Goal: Information Seeking & Learning: Learn about a topic

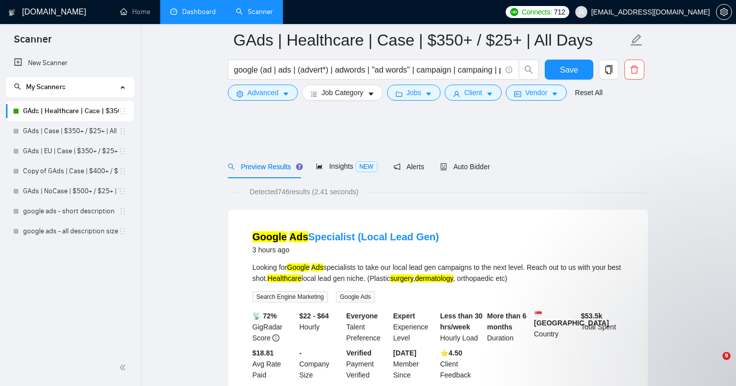
scroll to position [813, 0]
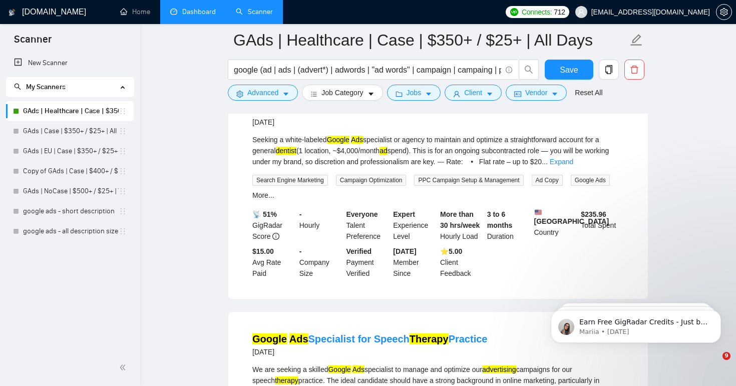
click at [194, 9] on link "Dashboard" at bounding box center [193, 12] width 46 height 9
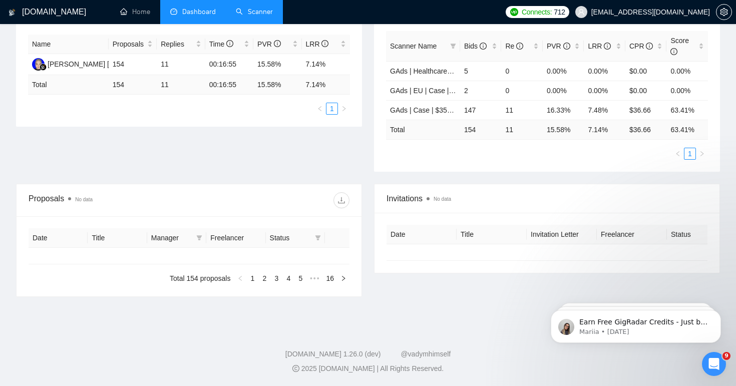
type input "[DATE]"
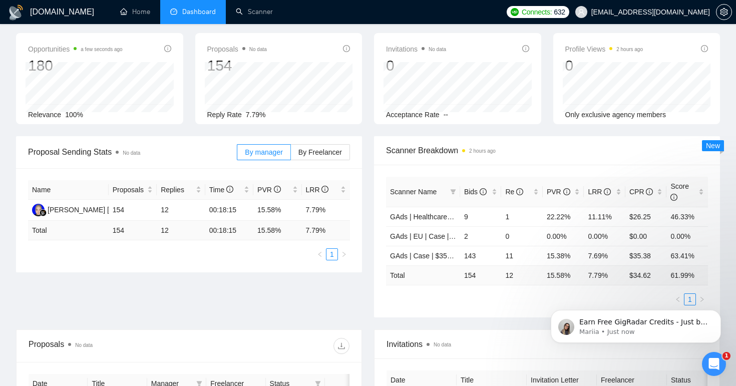
scroll to position [41, 0]
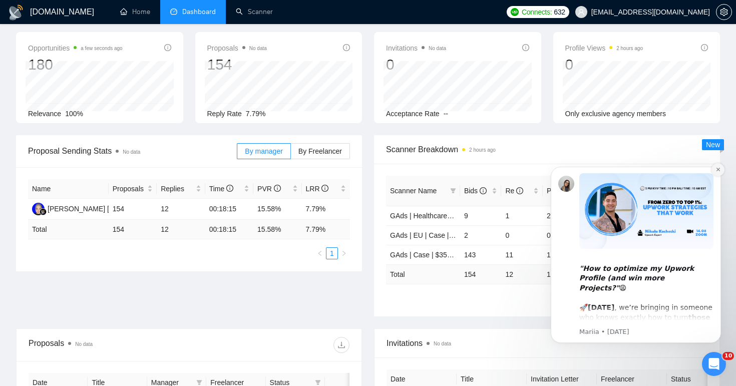
click at [718, 170] on icon "Dismiss notification" at bounding box center [718, 170] width 4 height 4
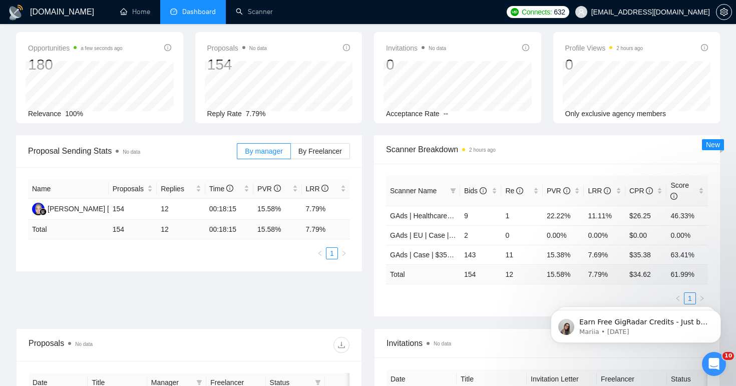
click at [710, 370] on div "Open Intercom Messenger" at bounding box center [713, 363] width 33 height 33
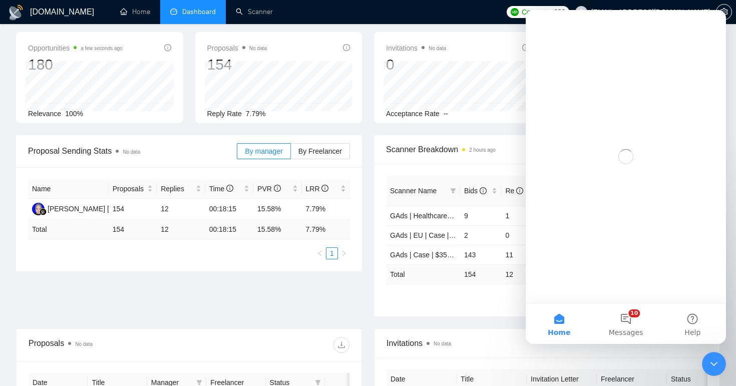
scroll to position [0, 0]
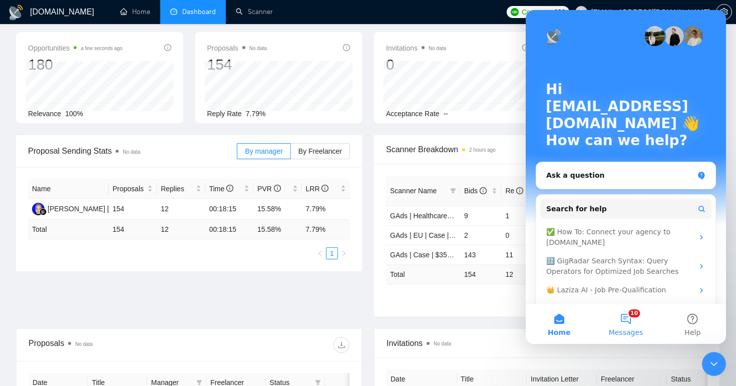
click at [626, 321] on button "10 Messages" at bounding box center [625, 324] width 67 height 40
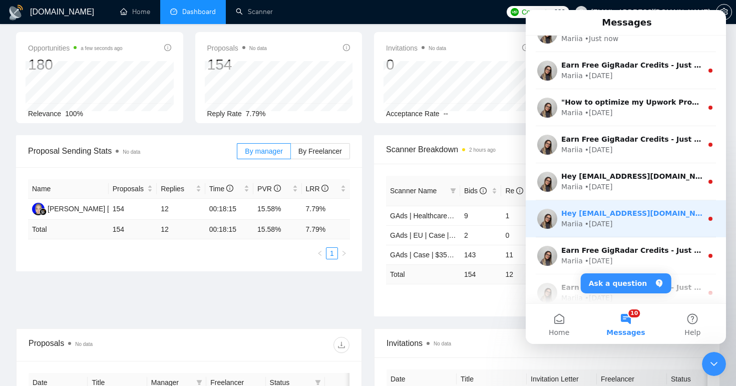
scroll to position [44, 0]
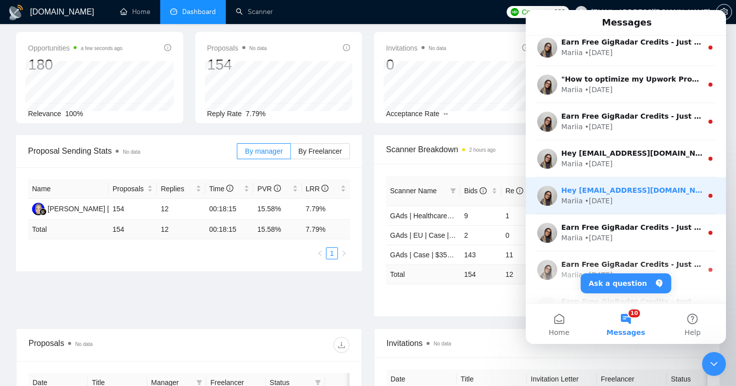
click at [608, 201] on div "• 4d ago" at bounding box center [599, 201] width 28 height 11
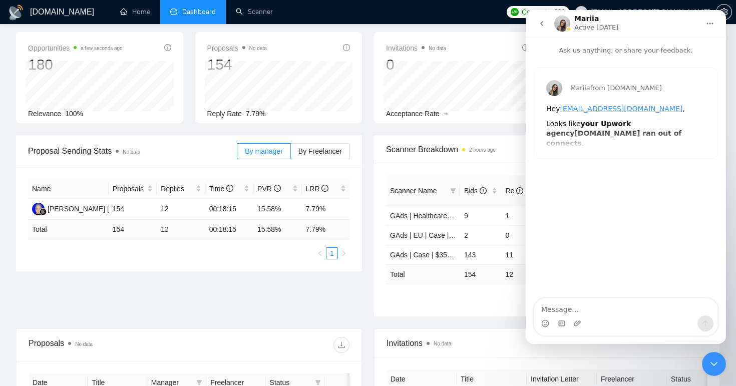
click at [293, 292] on div "Proposal Sending Stats No data By manager By Freelancer Name Proposals Replies …" at bounding box center [368, 231] width 716 height 193
click at [707, 368] on div "Close Intercom Messenger" at bounding box center [714, 364] width 24 height 24
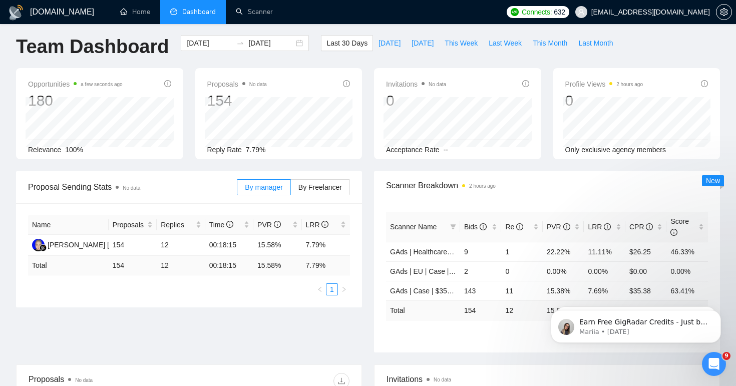
scroll to position [0, 0]
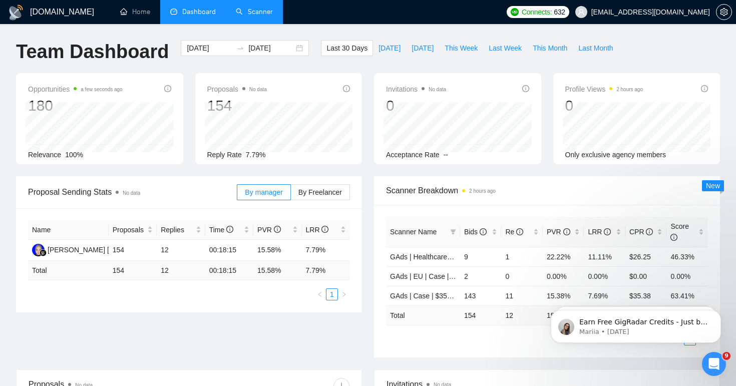
click at [262, 9] on link "Scanner" at bounding box center [254, 12] width 37 height 9
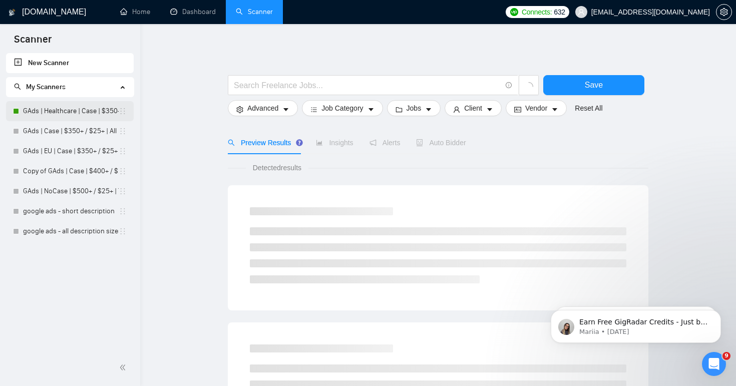
click at [79, 117] on link "GAds | Healthcare | Case | $350+ / $25+ | All Days" at bounding box center [71, 111] width 96 height 20
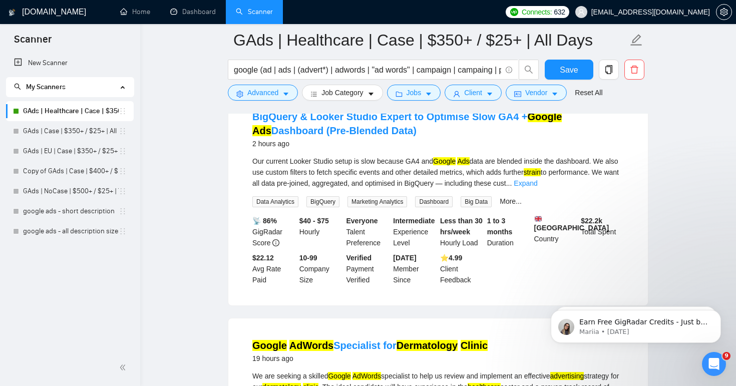
scroll to position [116, 0]
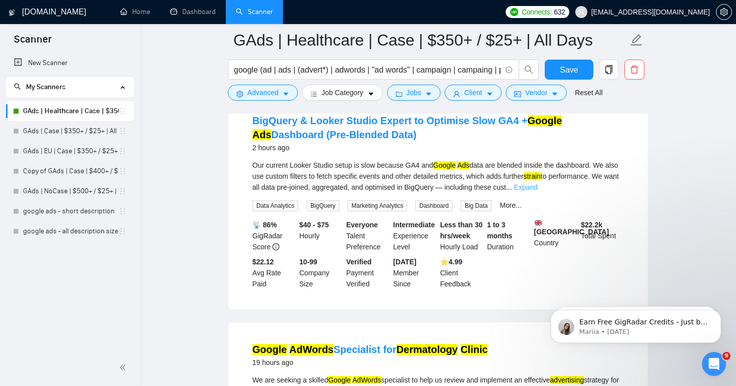
click at [537, 189] on link "Expand" at bounding box center [526, 187] width 24 height 8
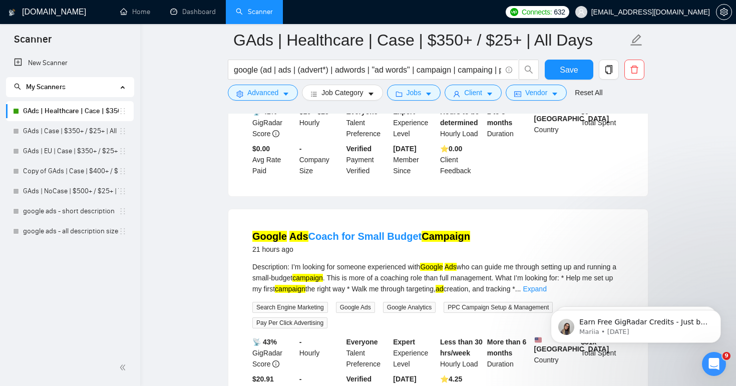
scroll to position [676, 0]
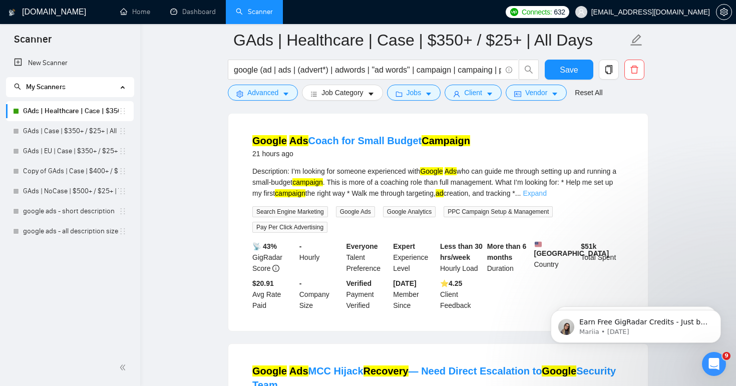
click at [546, 197] on link "Expand" at bounding box center [535, 193] width 24 height 8
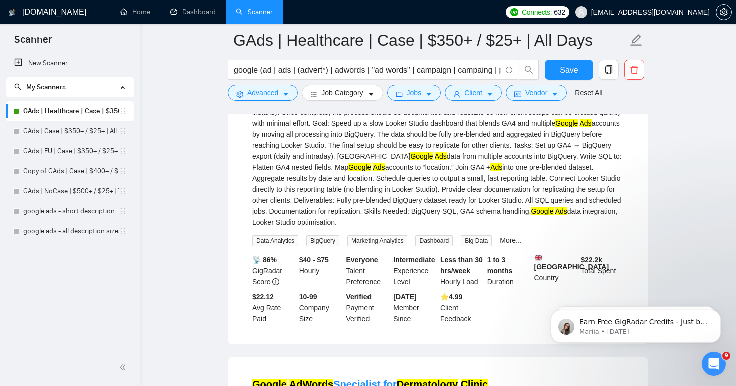
scroll to position [0, 0]
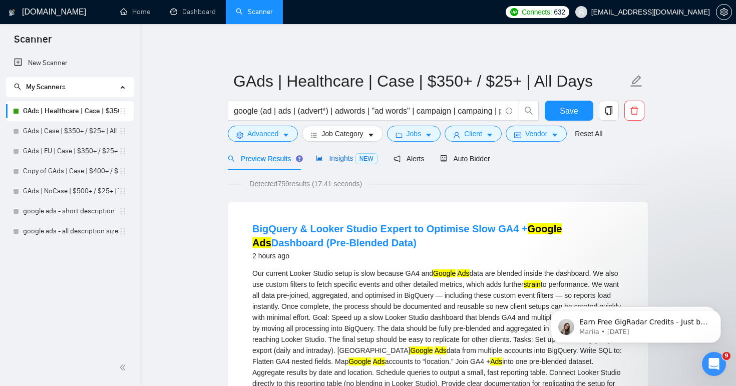
click at [336, 157] on span "Insights NEW" at bounding box center [346, 158] width 61 height 8
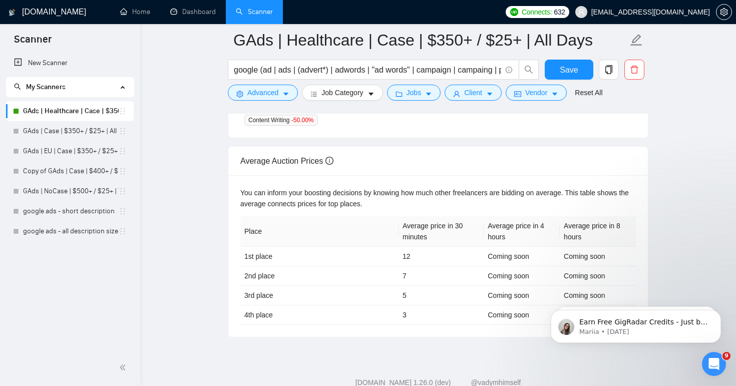
scroll to position [440, 0]
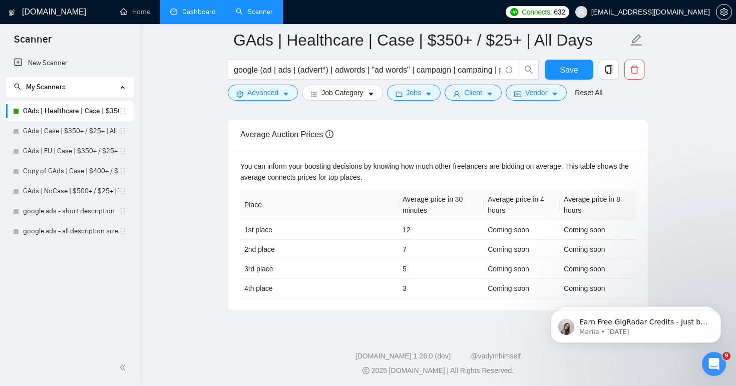
click at [197, 16] on link "Dashboard" at bounding box center [193, 12] width 46 height 9
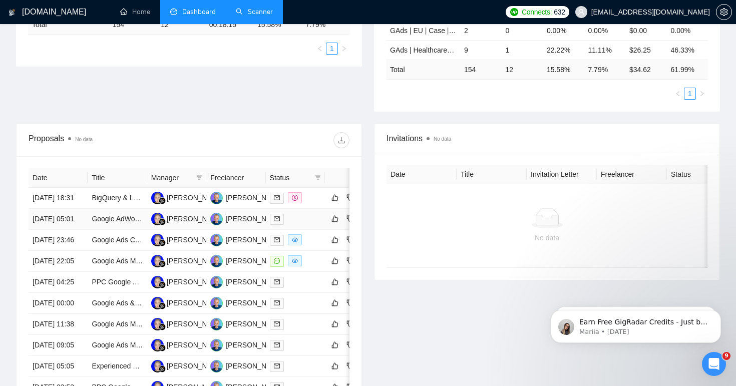
scroll to position [248, 0]
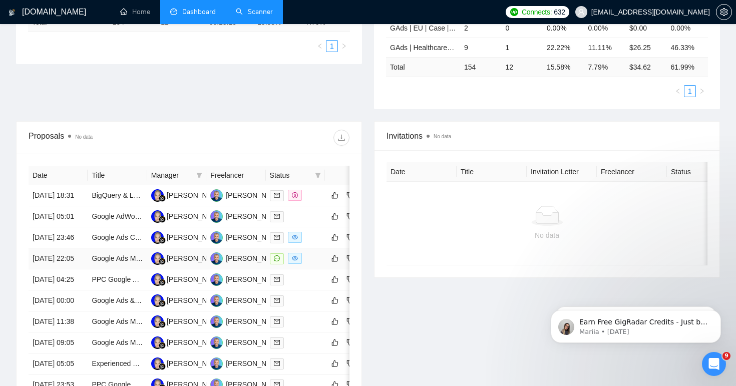
click at [312, 269] on td at bounding box center [295, 258] width 59 height 21
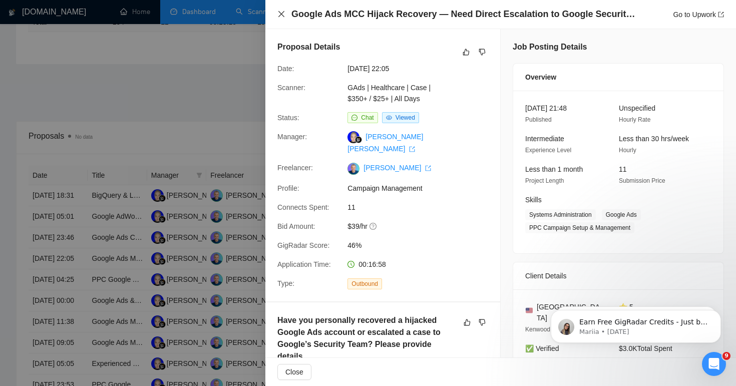
click at [279, 13] on icon "close" at bounding box center [281, 14] width 8 height 8
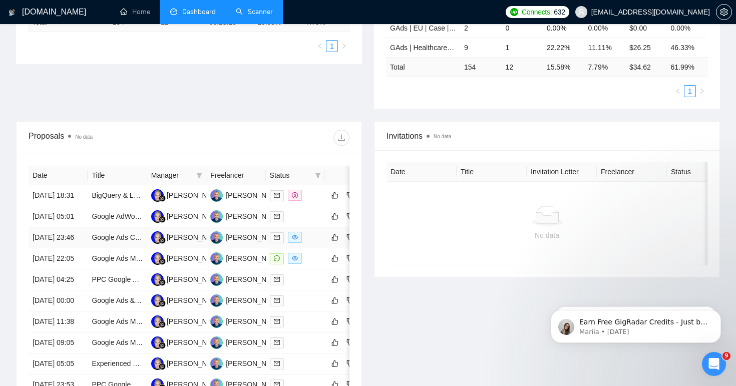
click at [129, 248] on td "Google Ads Coach for Small Budget Campaign" at bounding box center [117, 237] width 59 height 21
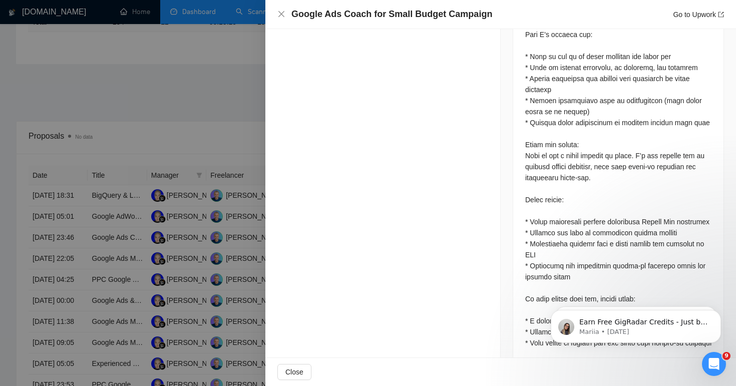
scroll to position [567, 0]
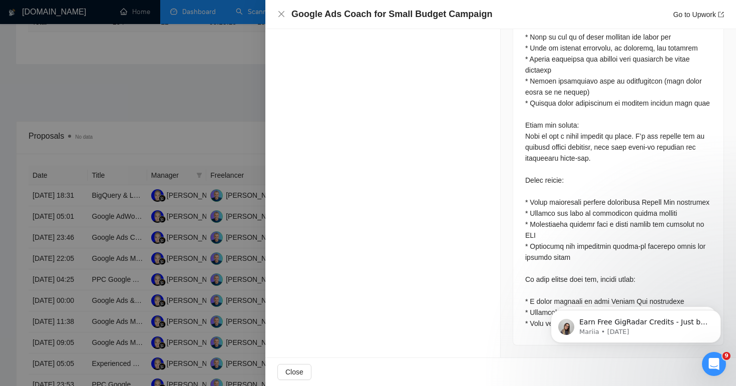
click at [277, 11] on div "Google Ads Coach for Small Budget Campaign Go to Upwork" at bounding box center [500, 14] width 471 height 29
click at [280, 14] on icon "close" at bounding box center [281, 14] width 8 height 8
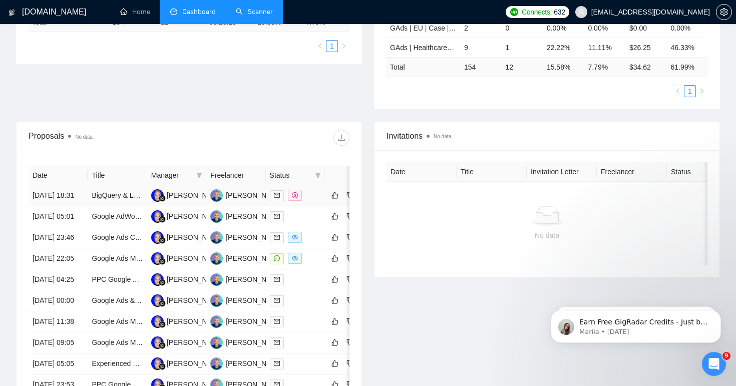
click at [104, 206] on td "BigQuery & Looker Studio Expert to Optimise Slow GA4 + Google Ads Dashboard (Pr…" at bounding box center [117, 195] width 59 height 21
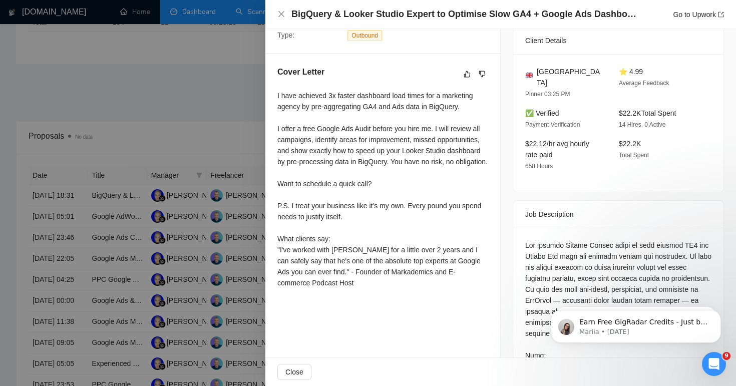
scroll to position [395, 0]
